Goal: Find specific page/section: Find specific page/section

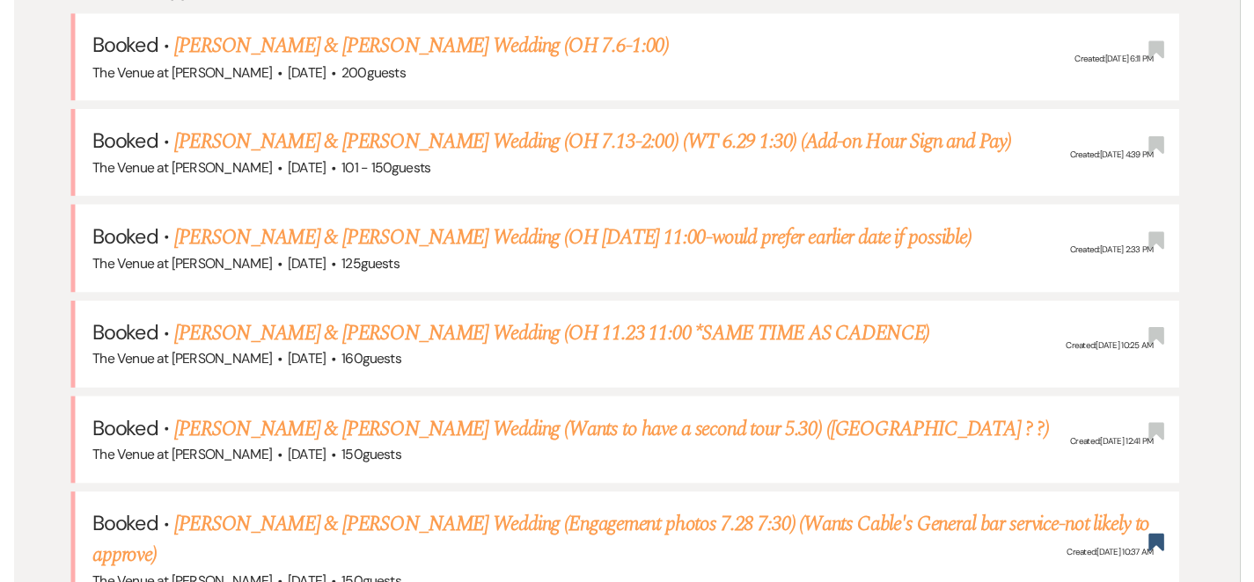
scroll to position [3604, 0]
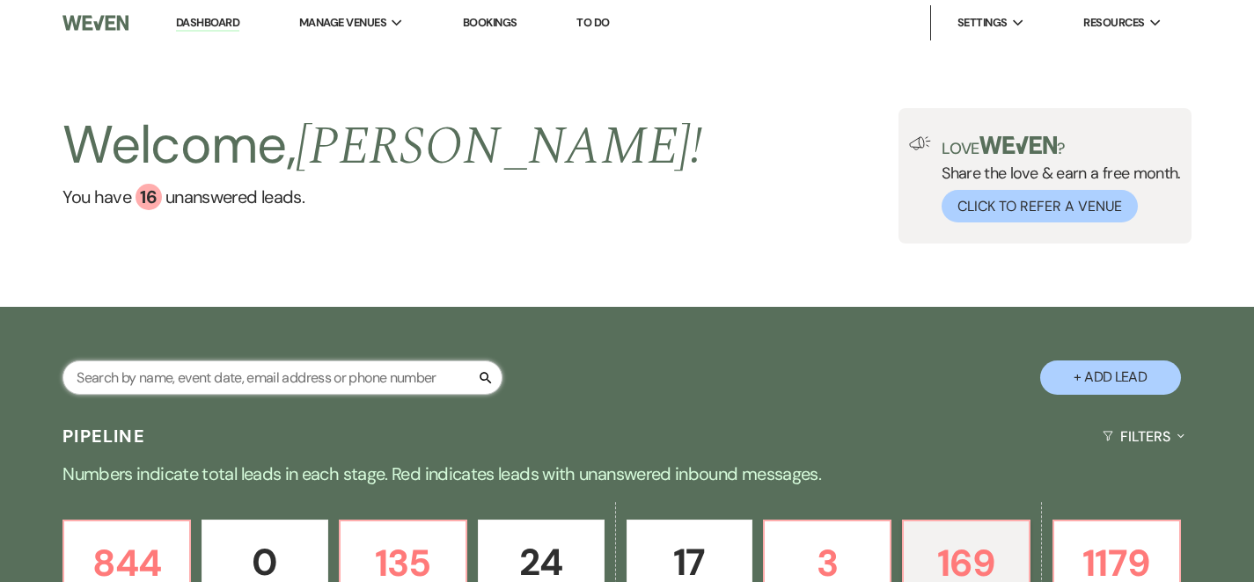
click at [303, 382] on input "text" at bounding box center [282, 378] width 440 height 34
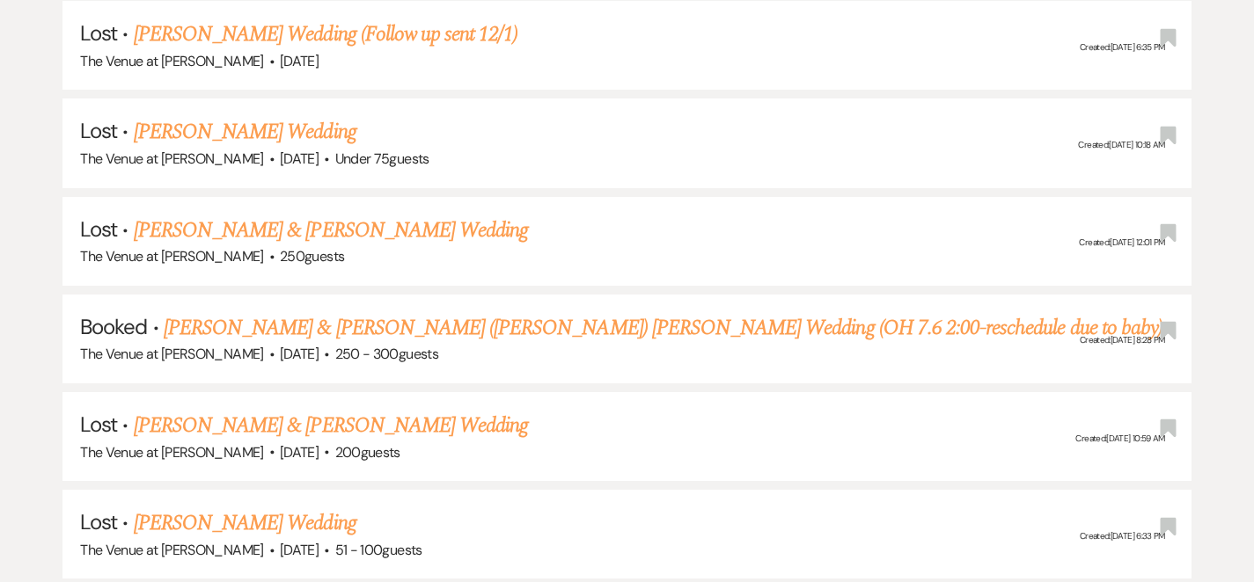
scroll to position [688, 0]
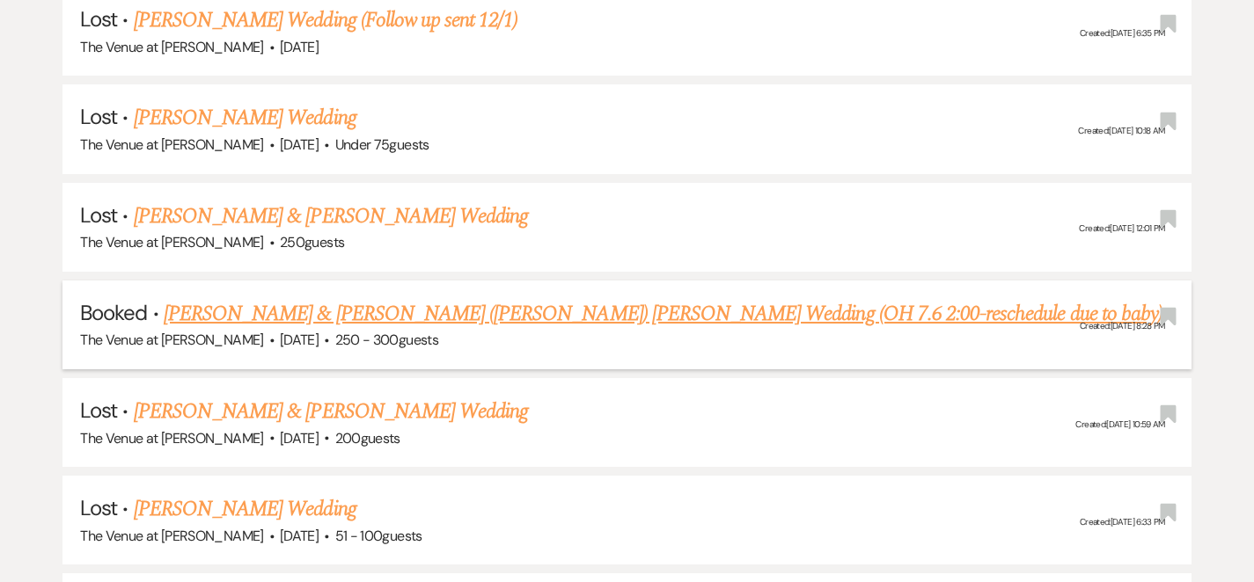
type input "[PERSON_NAME]"
click at [582, 318] on link "[PERSON_NAME] & [PERSON_NAME] ([PERSON_NAME]) [PERSON_NAME] Wedding (OH 7.6 2:0…" at bounding box center [663, 314] width 998 height 32
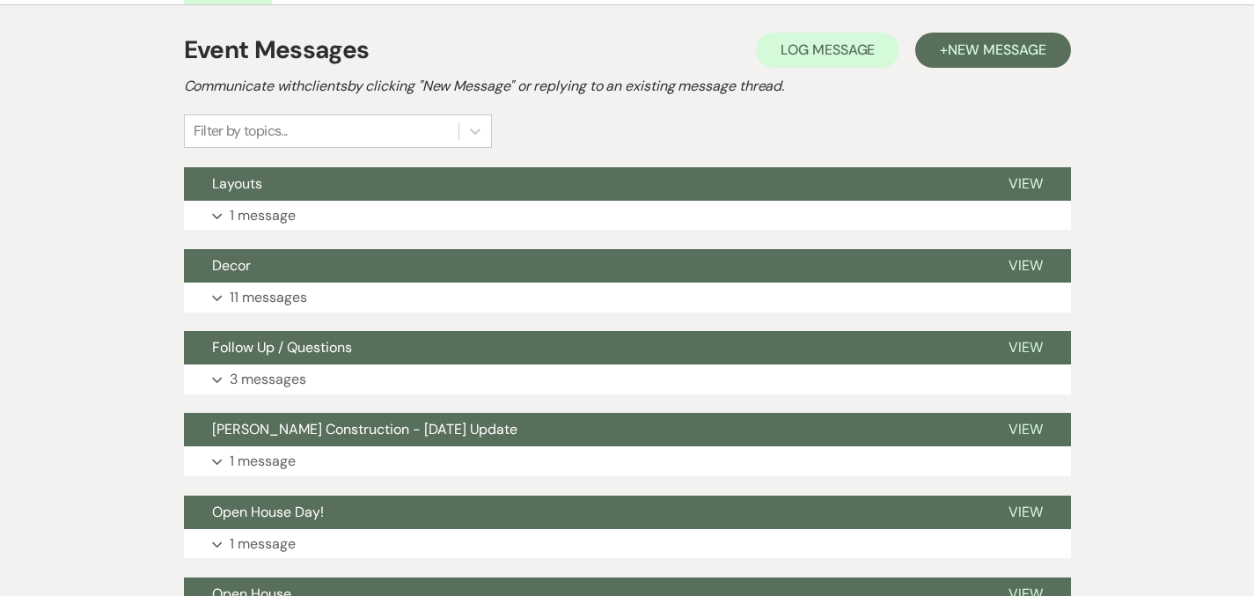
scroll to position [415, 0]
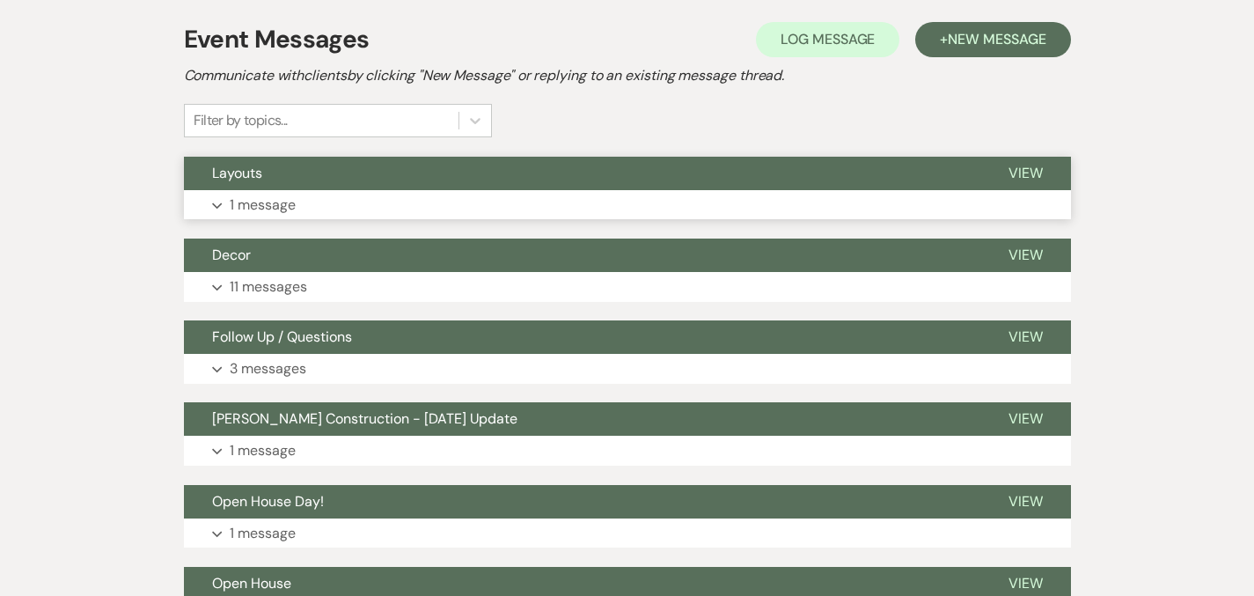
click at [230, 208] on p "1 message" at bounding box center [263, 205] width 66 height 23
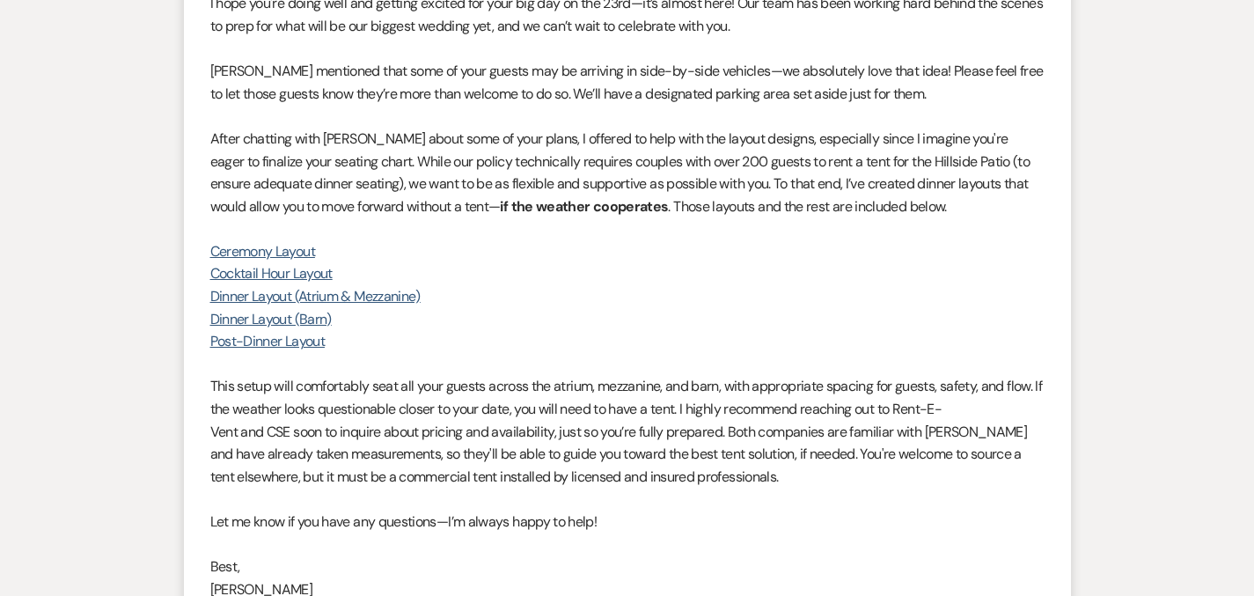
scroll to position [718, 0]
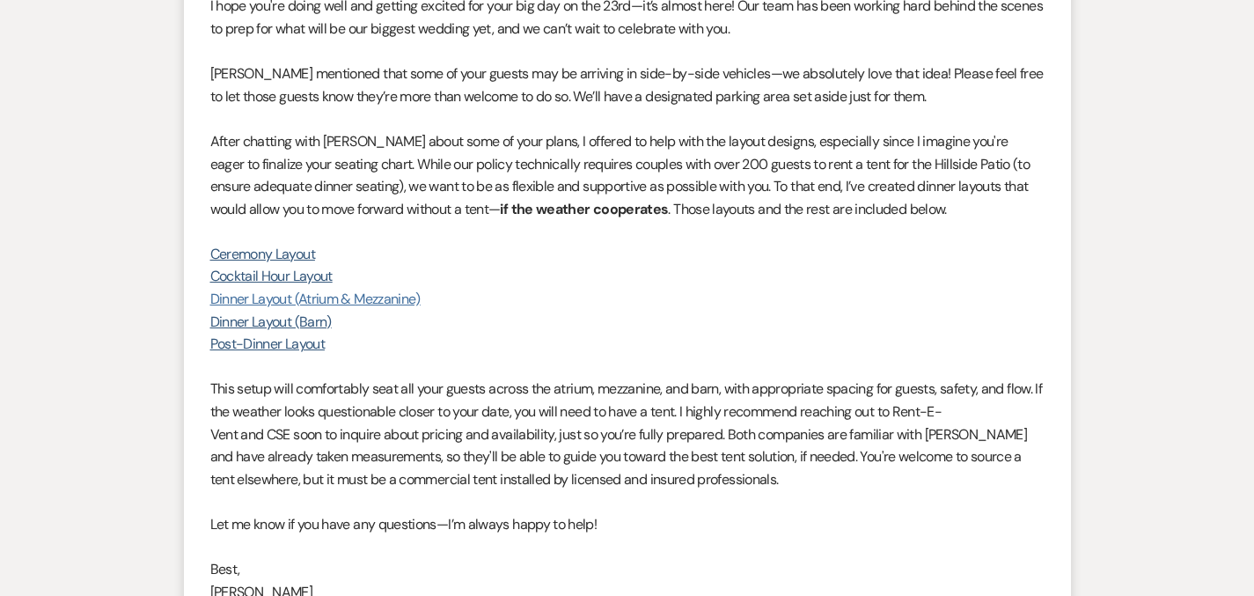
click at [321, 301] on link "Dinner Layout (Atrium & Mezzanine)" at bounding box center [315, 298] width 210 height 18
click at [246, 317] on link "Dinner Layout (Barn)" at bounding box center [270, 321] width 121 height 18
click at [225, 347] on link "Post-Dinner Layout" at bounding box center [267, 343] width 114 height 18
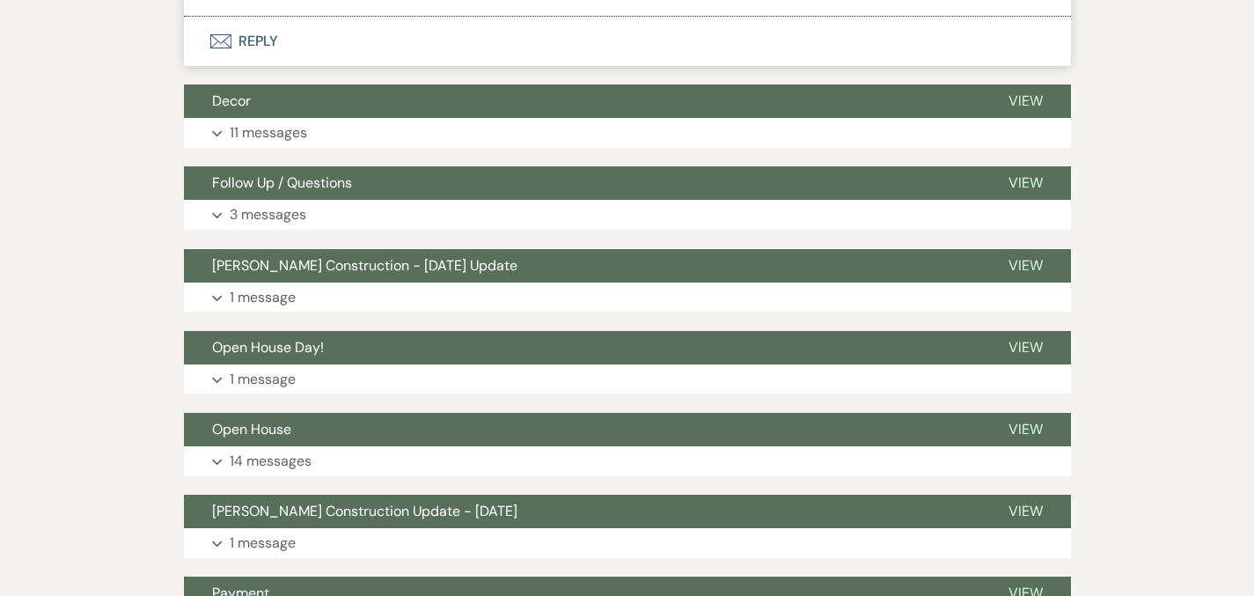
scroll to position [1357, 0]
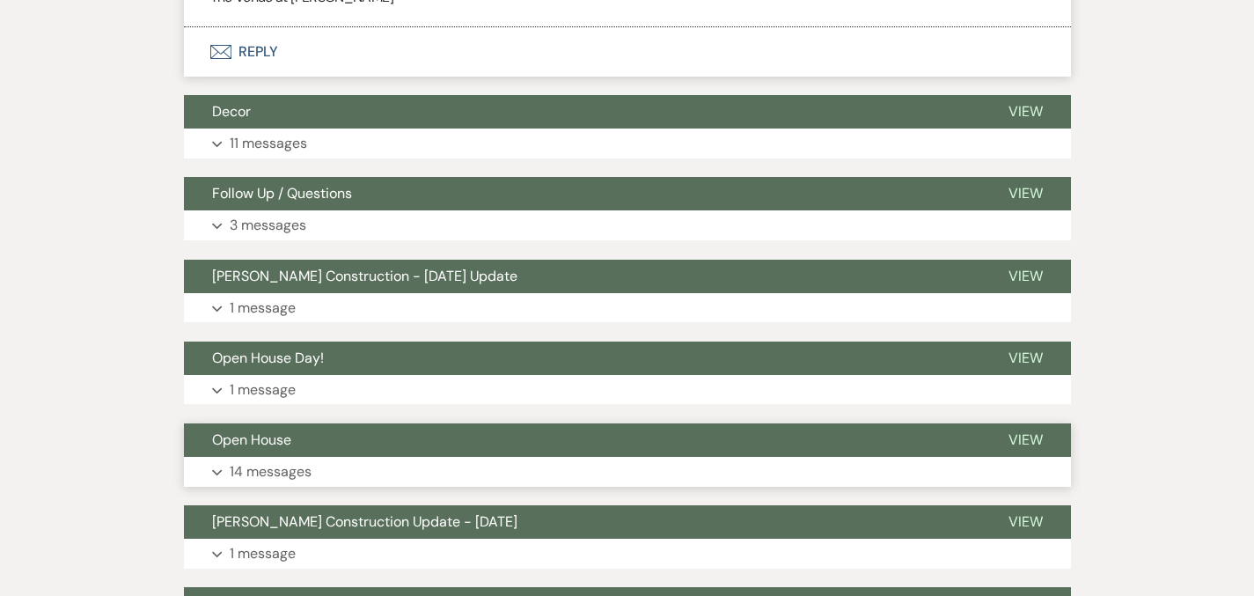
click at [230, 479] on p "14 messages" at bounding box center [271, 471] width 82 height 23
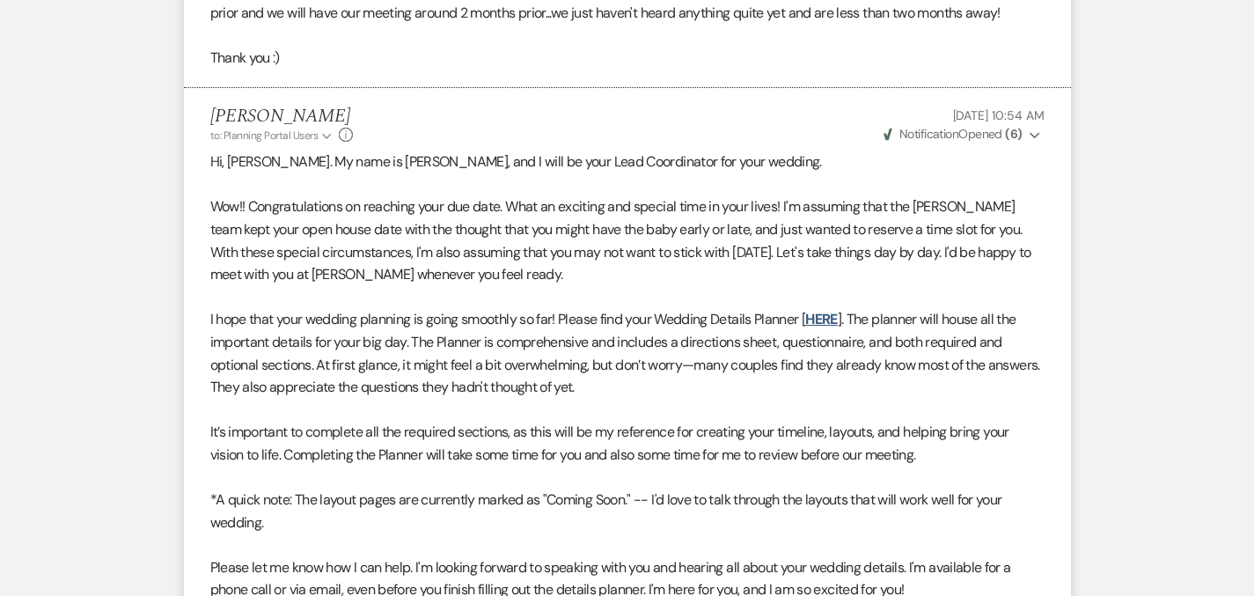
scroll to position [3264, 0]
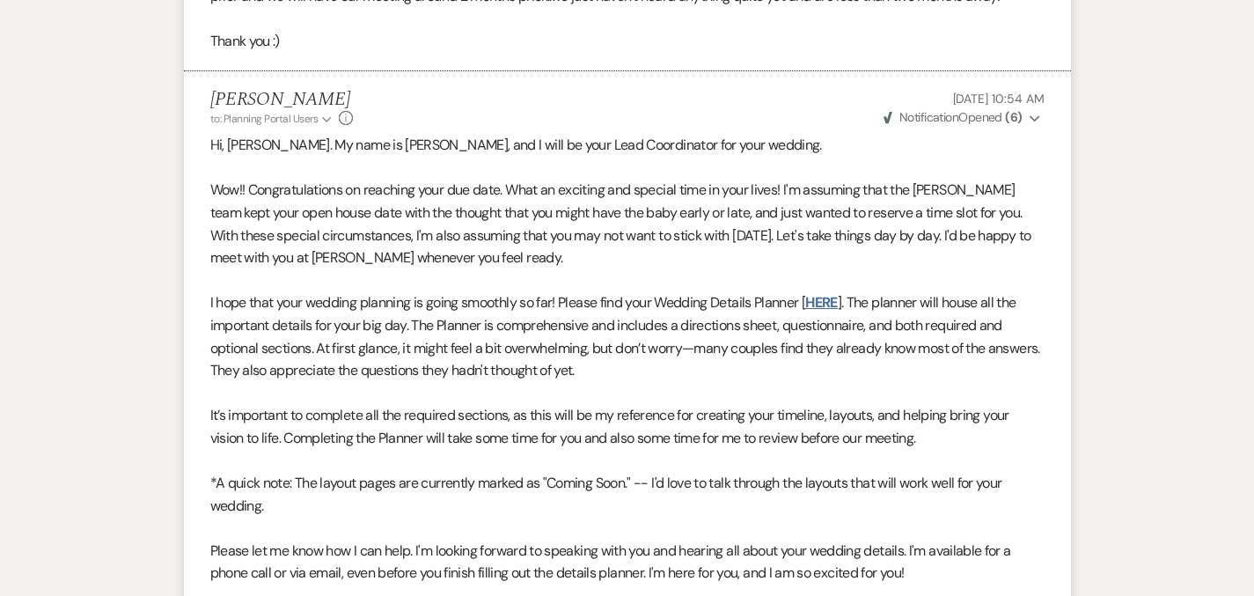
click at [805, 293] on link "HERE" at bounding box center [821, 302] width 32 height 18
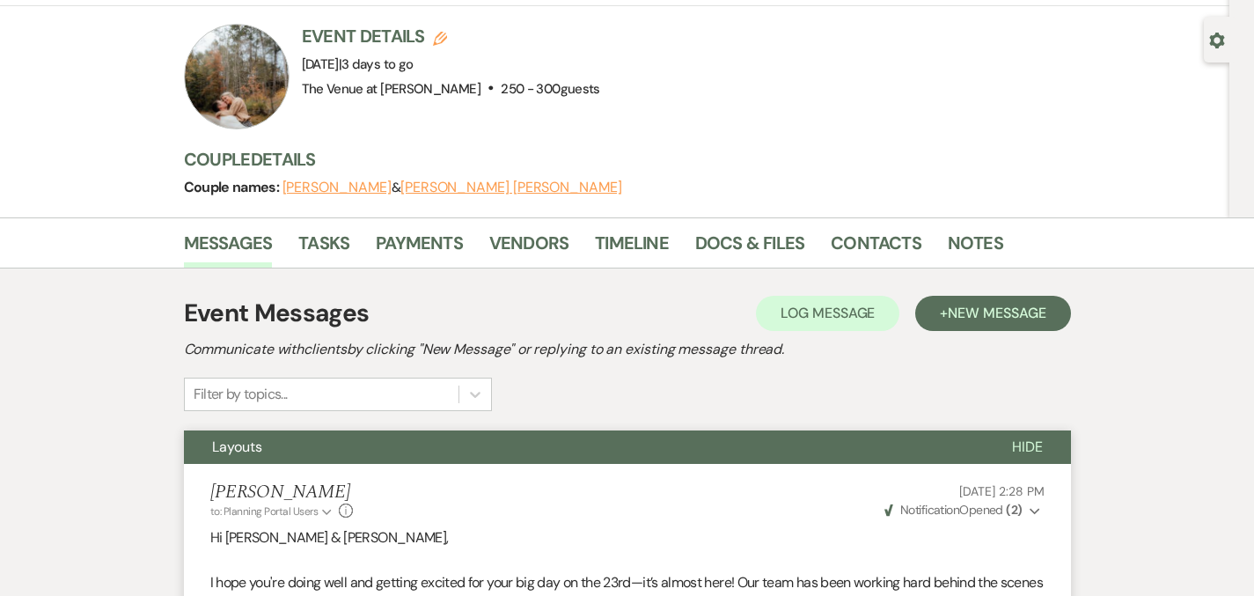
scroll to position [163, 0]
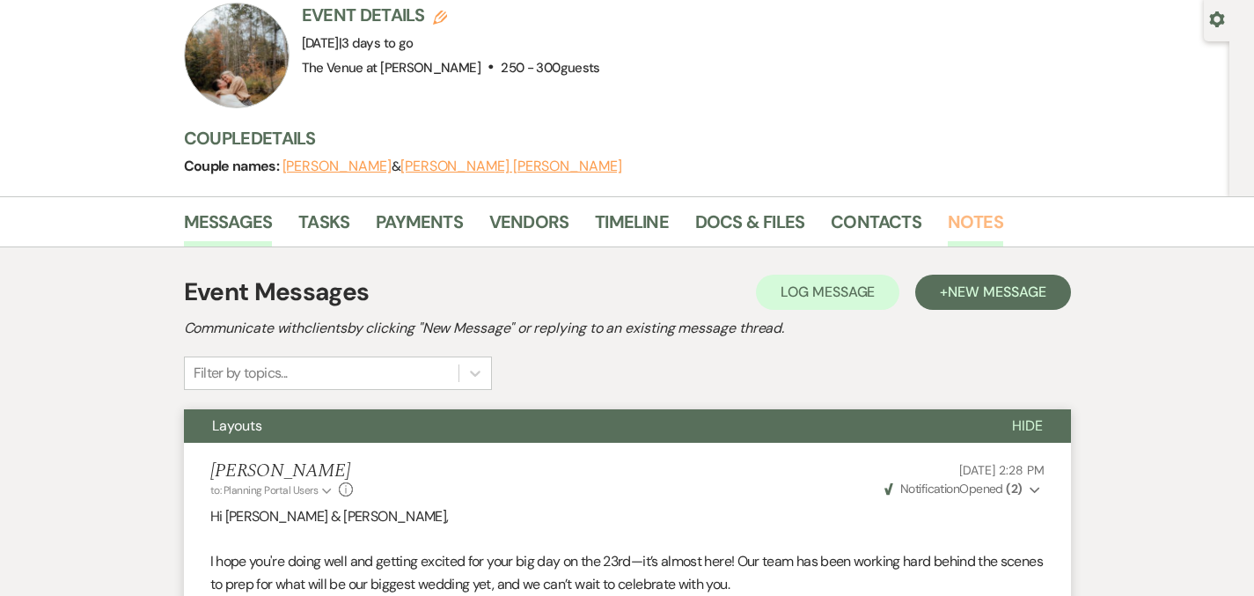
click at [947, 216] on link "Notes" at bounding box center [974, 227] width 55 height 39
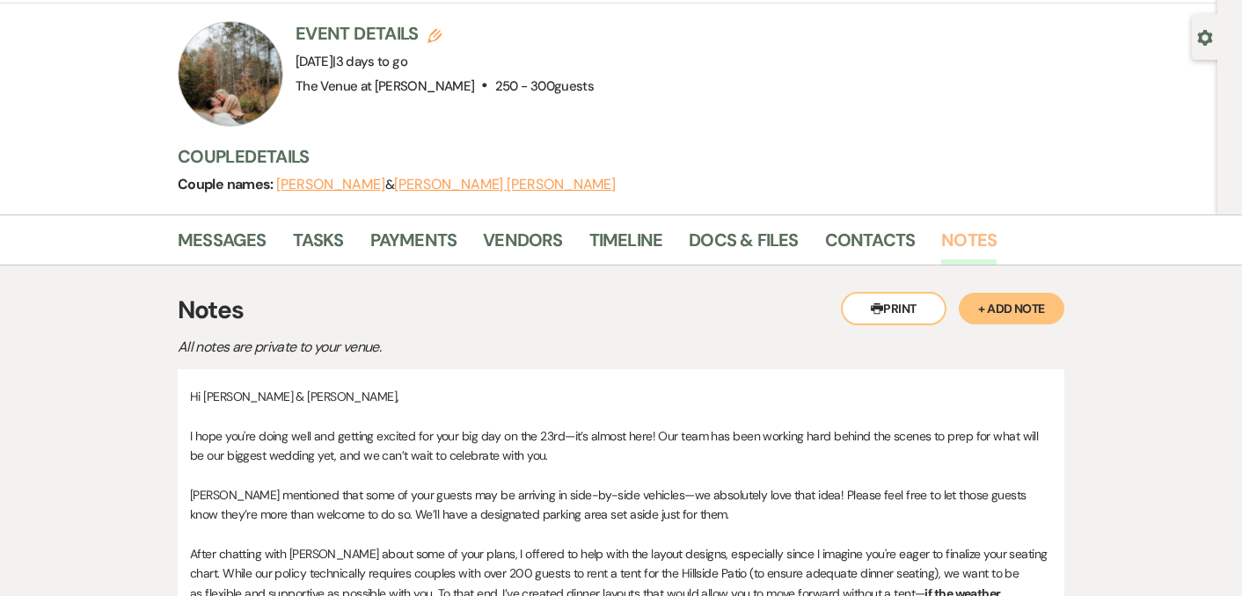
scroll to position [88, 0]
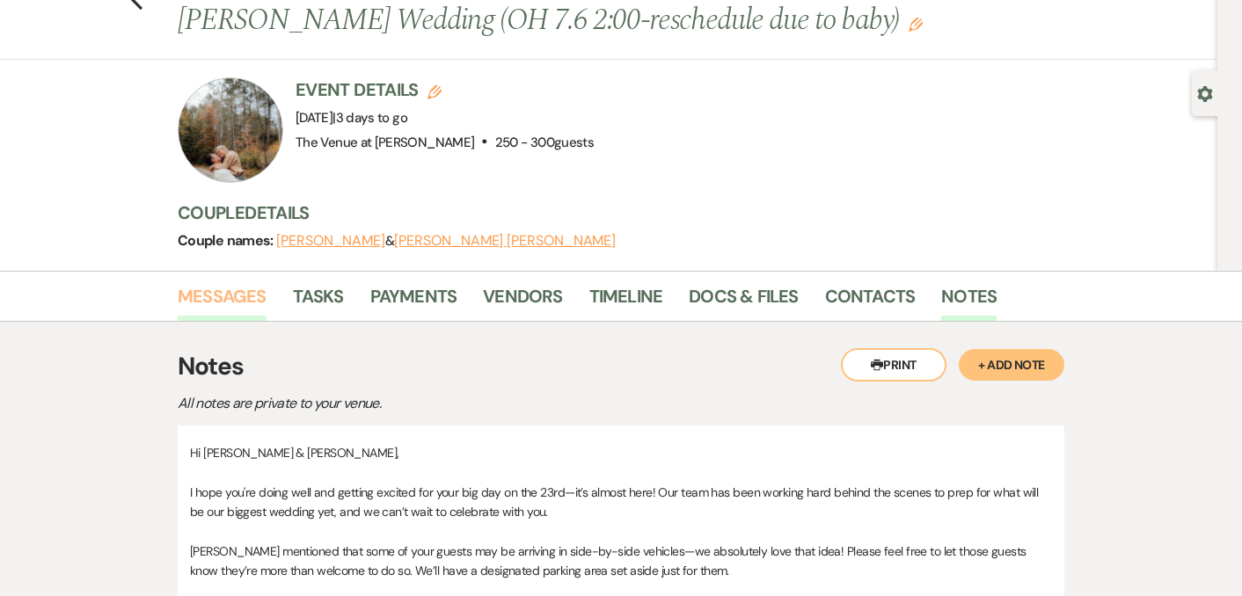
click at [238, 291] on link "Messages" at bounding box center [222, 301] width 89 height 39
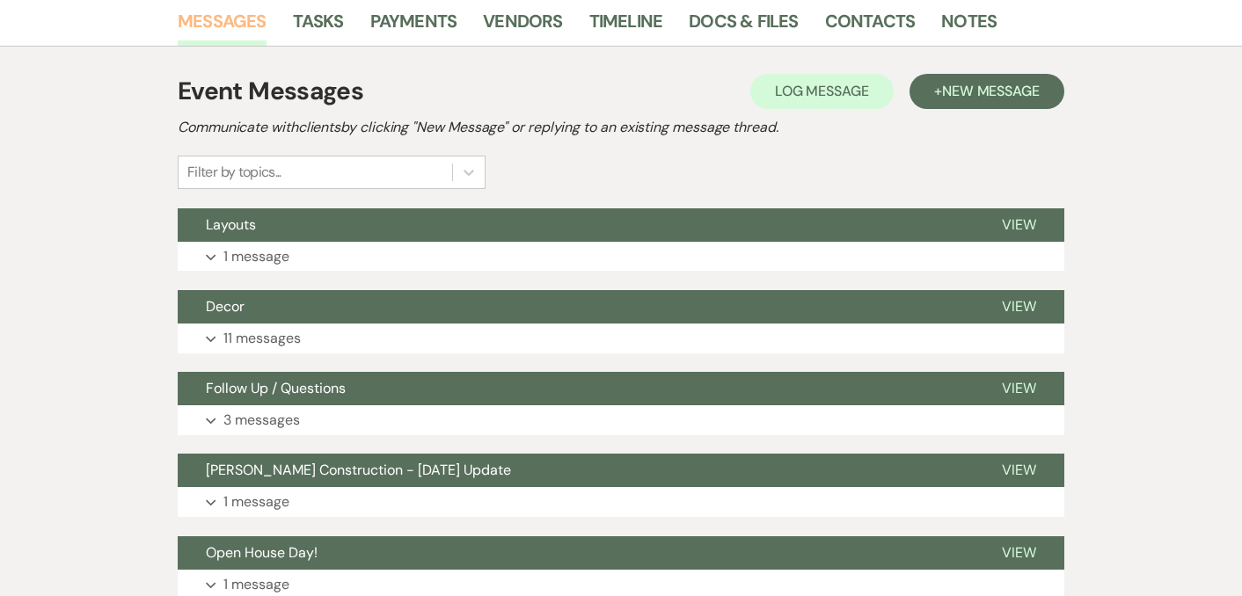
scroll to position [367, 0]
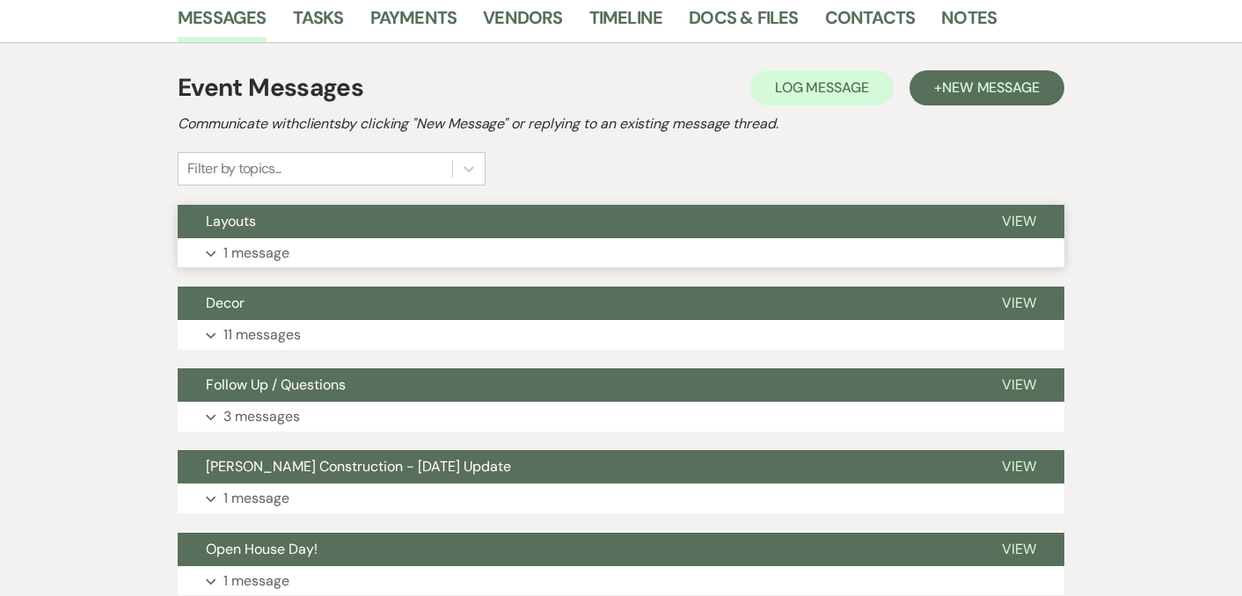
click at [258, 252] on p "1 message" at bounding box center [256, 253] width 66 height 23
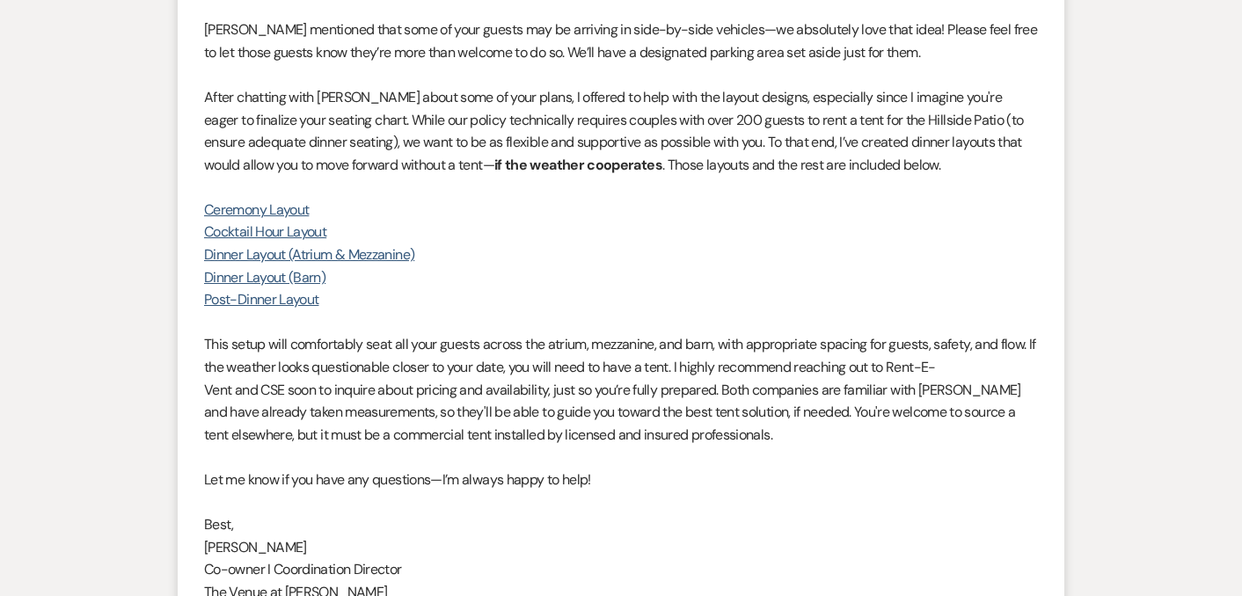
scroll to position [772, 0]
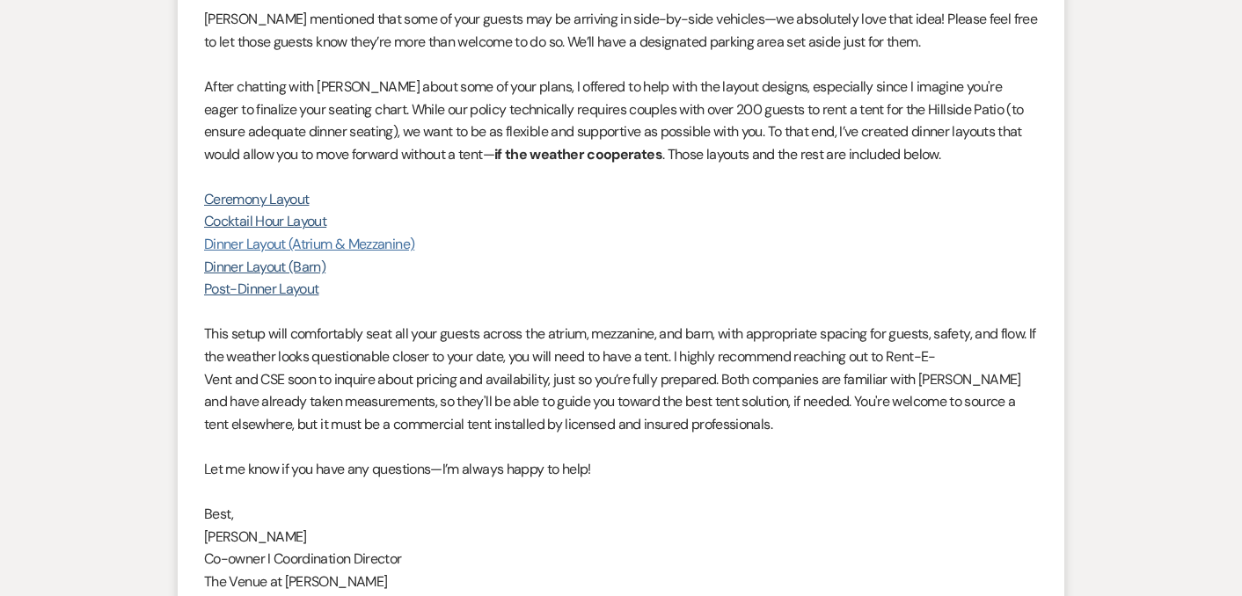
click at [340, 248] on link "Dinner Layout (Atrium & Mezzanine)" at bounding box center [309, 244] width 210 height 18
click at [315, 246] on link "Dinner Layout (Atrium & Mezzanine)" at bounding box center [309, 244] width 210 height 18
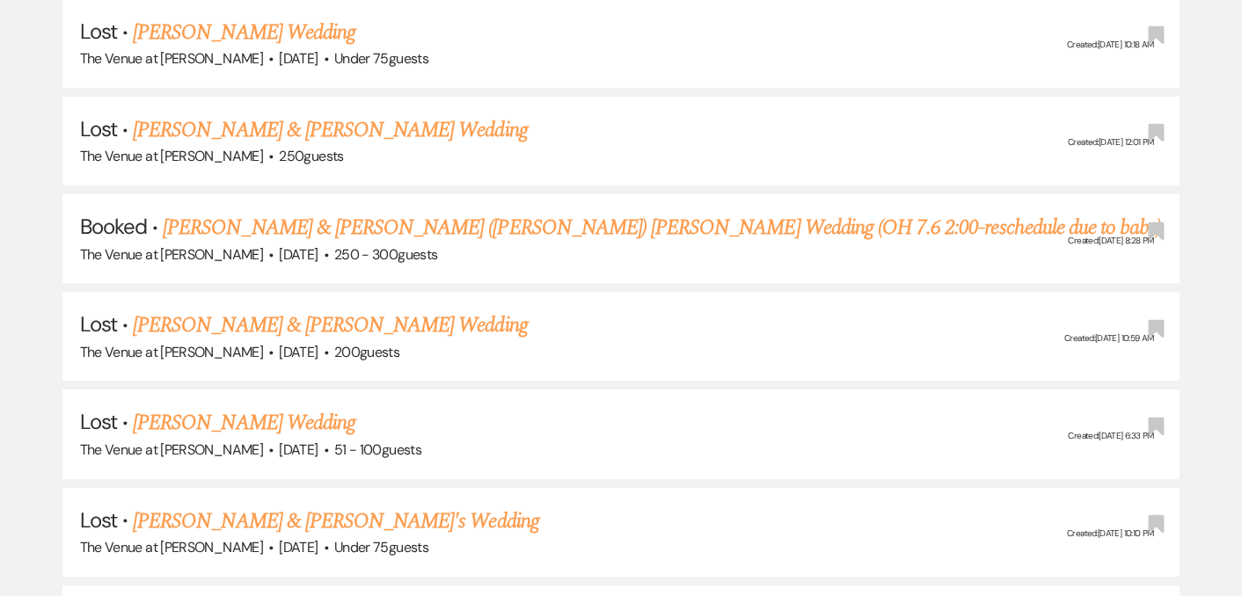
scroll to position [688, 0]
